Goal: Transaction & Acquisition: Purchase product/service

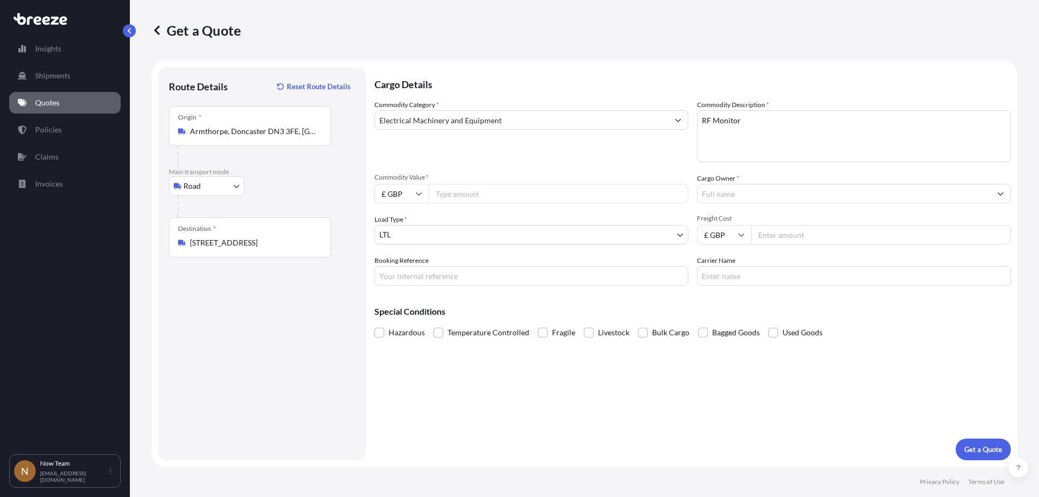
select select "Road"
select select "1"
click at [468, 192] on input "Commodity Value *" at bounding box center [559, 193] width 260 height 19
click at [496, 193] on input "Commodity Value *" at bounding box center [559, 193] width 260 height 19
type input "1416"
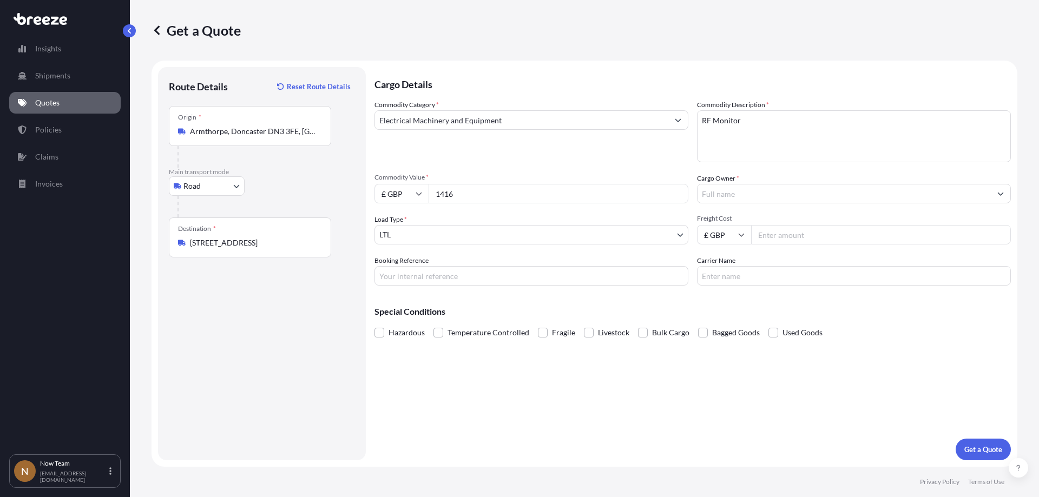
click at [785, 195] on input "Cargo Owner *" at bounding box center [844, 193] width 293 height 19
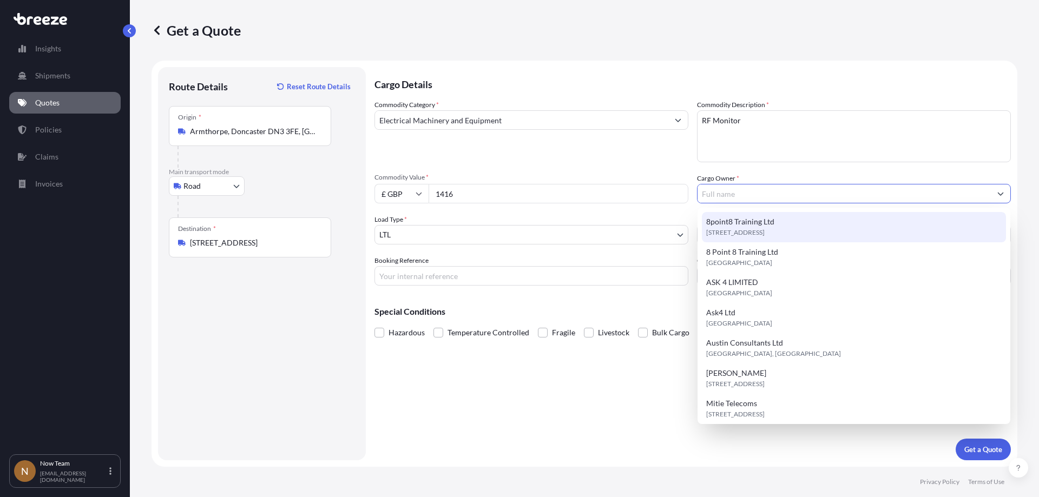
click at [767, 226] on span "8point8 Training Ltd" at bounding box center [740, 221] width 68 height 11
type input "8point8 Training Ltd"
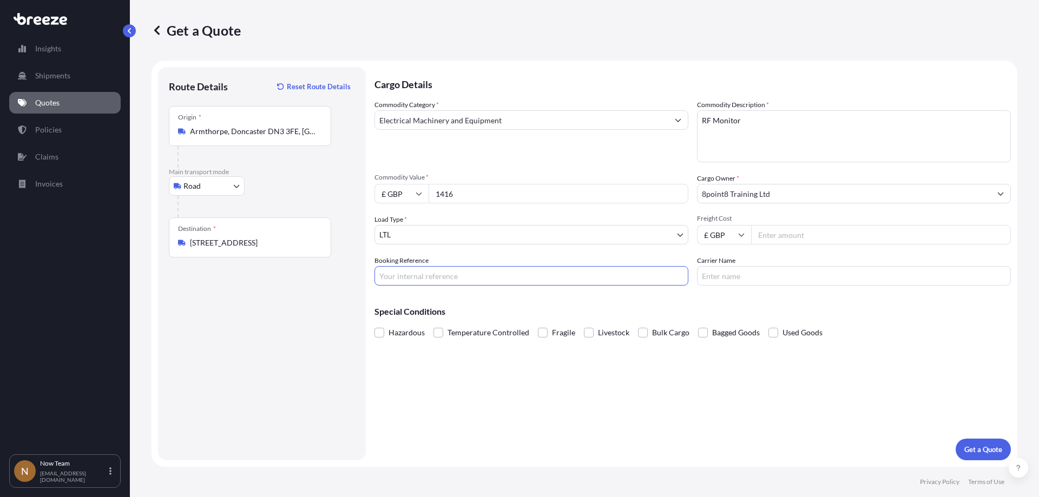
click at [462, 275] on input "Booking Reference" at bounding box center [531, 275] width 314 height 19
click at [785, 237] on input "Freight Cost" at bounding box center [881, 234] width 260 height 19
click at [393, 272] on input "Booking Reference" at bounding box center [531, 275] width 314 height 19
paste input "SNTG00189801-16316"
type input "SNTG00189801-16316"
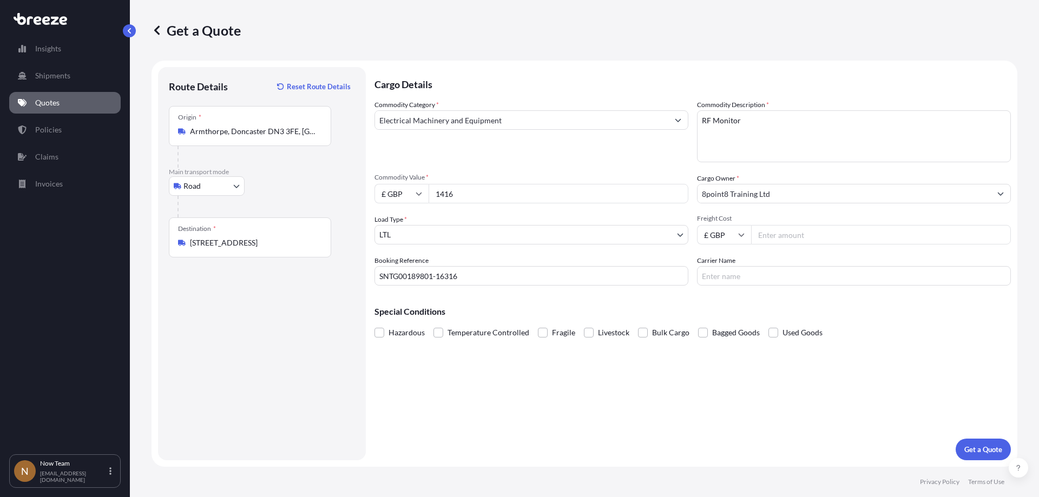
drag, startPoint x: 893, startPoint y: 234, endPoint x: 643, endPoint y: 242, distance: 249.6
click at [644, 242] on div "Commodity Category * Electrical Machinery and Equipment Commodity Description *…" at bounding box center [692, 193] width 636 height 186
type input "7.95"
click at [742, 282] on input "Carrier Name" at bounding box center [854, 275] width 314 height 19
type input "Fedex"
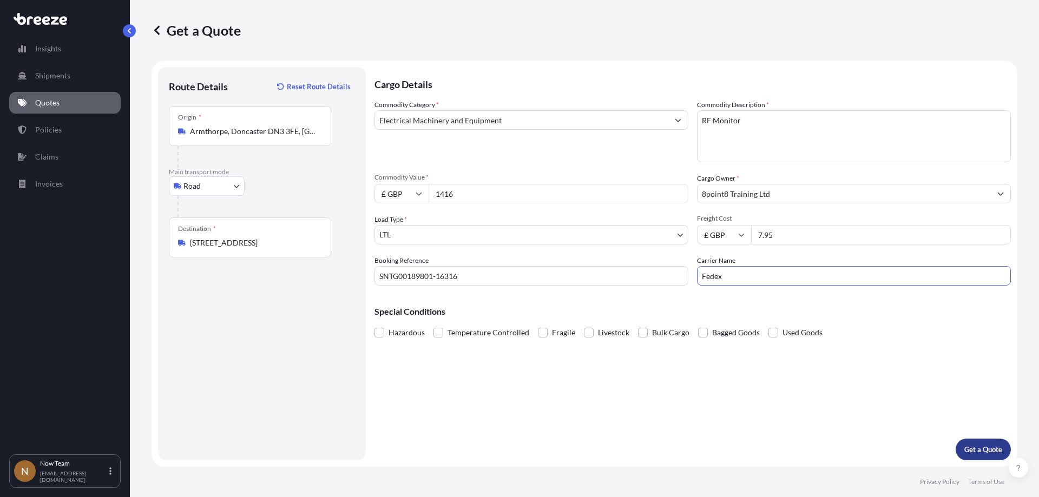
click at [971, 445] on p "Get a Quote" at bounding box center [983, 449] width 38 height 11
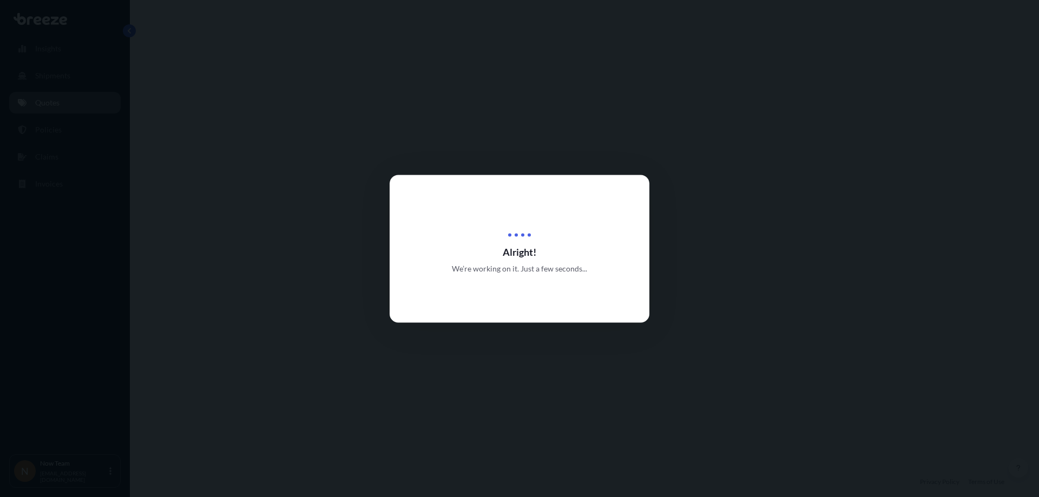
select select "Road"
select select "1"
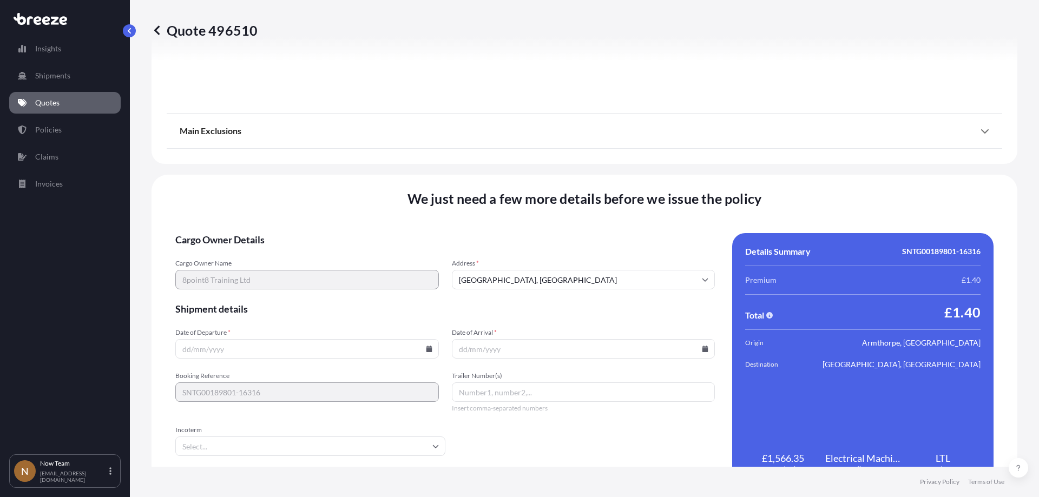
scroll to position [1220, 0]
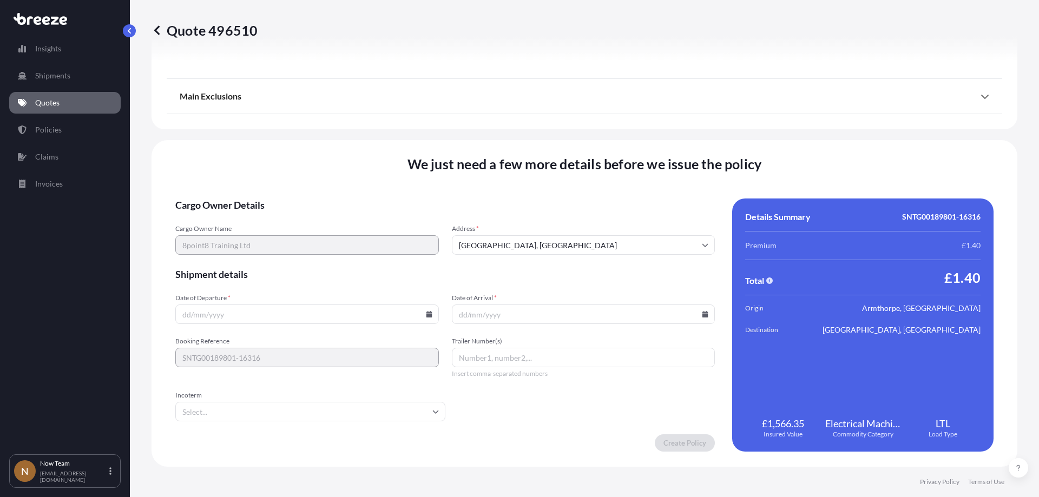
click at [426, 314] on icon at bounding box center [429, 314] width 6 height 6
click at [258, 218] on button "12" at bounding box center [255, 217] width 17 height 17
type input "[DATE]"
click at [695, 315] on input "Date of Arrival *" at bounding box center [584, 314] width 264 height 19
click at [702, 313] on icon at bounding box center [705, 314] width 6 height 6
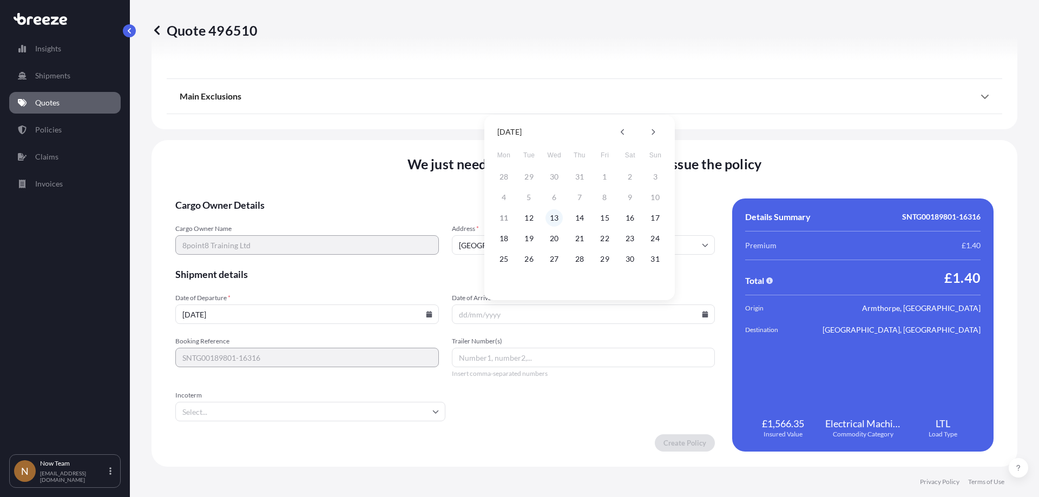
click at [552, 215] on button "13" at bounding box center [554, 217] width 17 height 17
type input "[DATE]"
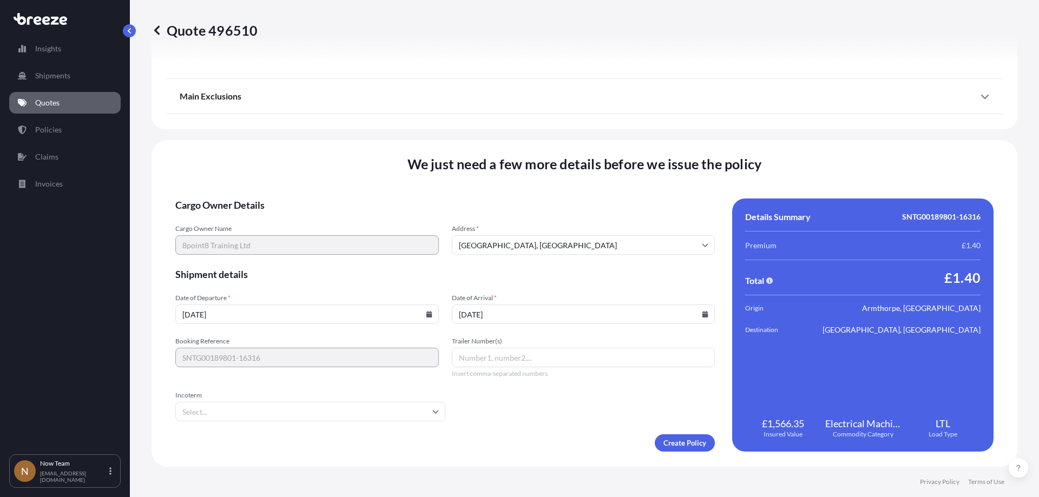
drag, startPoint x: 400, startPoint y: 406, endPoint x: 343, endPoint y: 407, distance: 57.4
click at [399, 408] on input "Incoterm" at bounding box center [310, 411] width 270 height 19
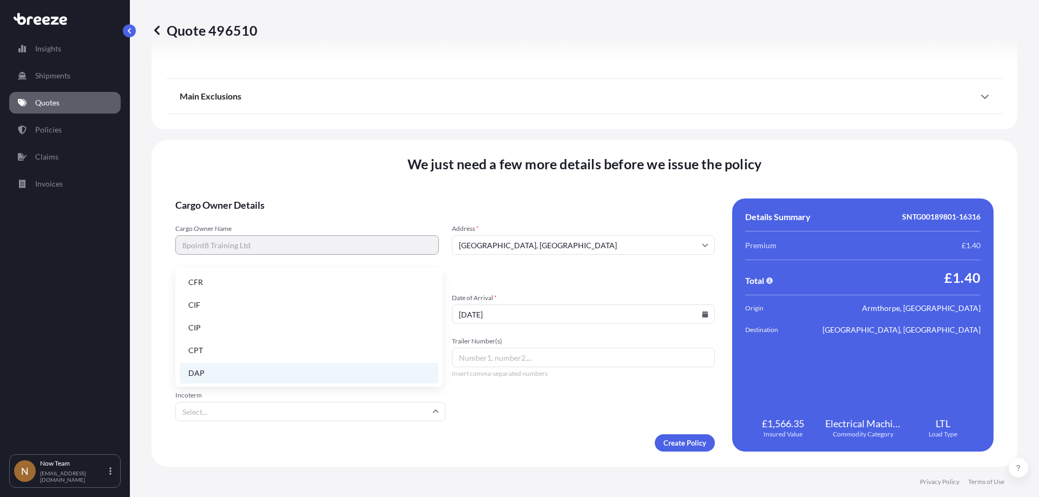
click at [188, 364] on ul "CFR CIF CIP CPT DAP DDP DPU EXW FAS FCA FOB" at bounding box center [309, 396] width 259 height 248
click at [196, 370] on li "DAP" at bounding box center [309, 373] width 259 height 21
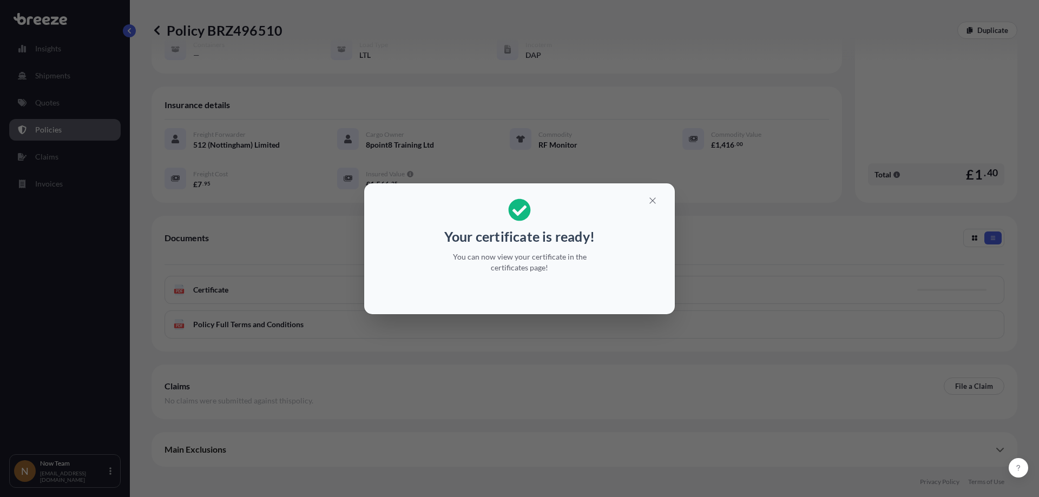
scroll to position [95, 0]
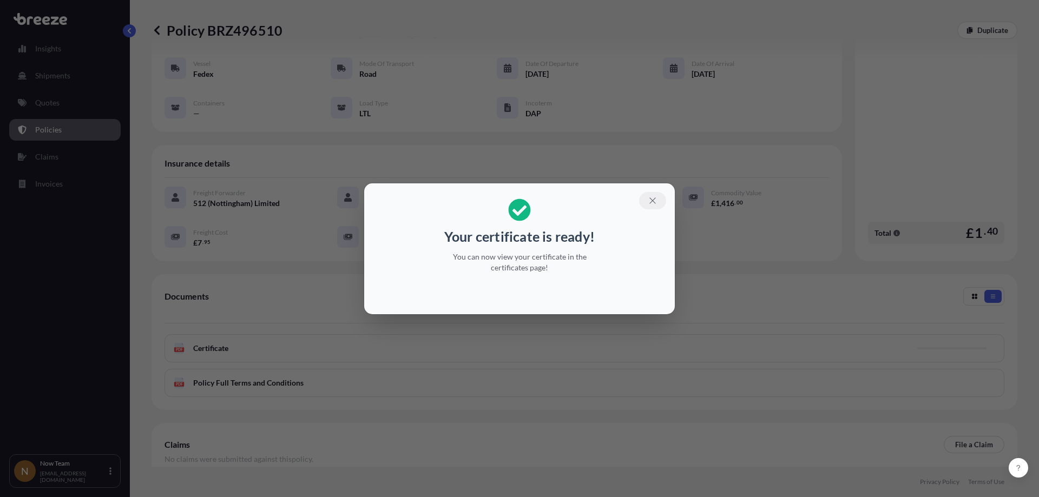
click at [656, 202] on icon "button" at bounding box center [653, 201] width 10 height 10
